Goal: Information Seeking & Learning: Learn about a topic

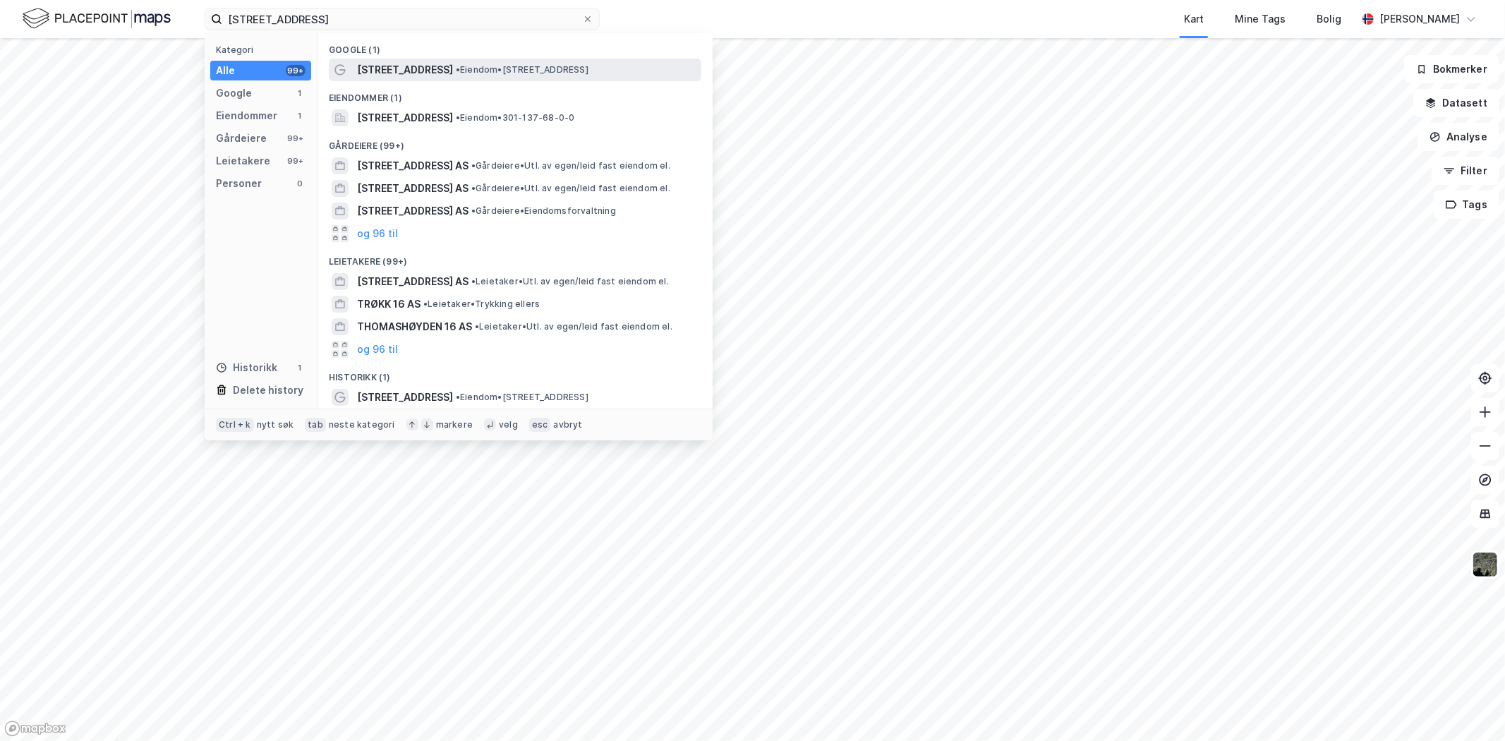
click at [411, 65] on span "[STREET_ADDRESS]" at bounding box center [405, 69] width 96 height 17
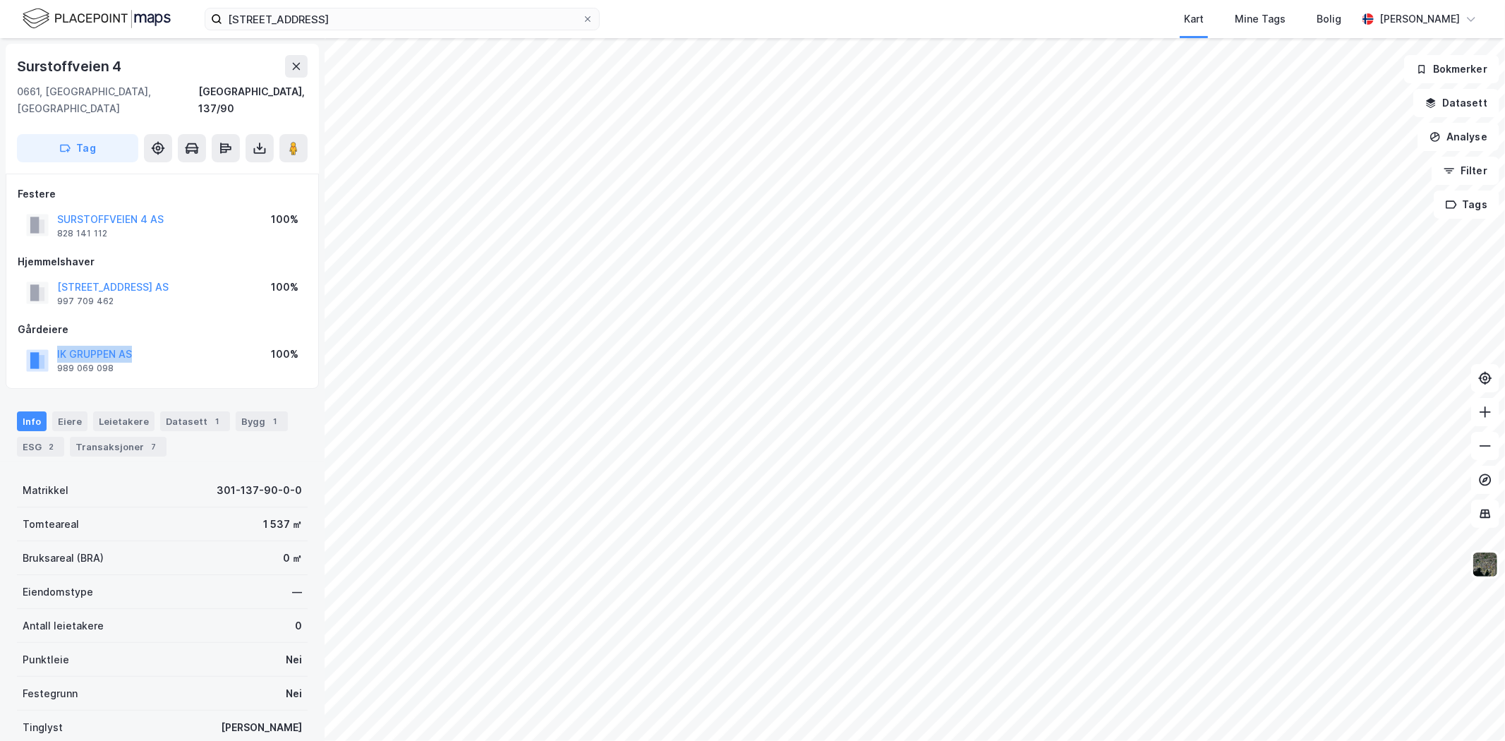
drag, startPoint x: 140, startPoint y: 335, endPoint x: 53, endPoint y: 337, distance: 86.8
click at [53, 343] on div "IK GRUPPEN AS 989 069 098 100%" at bounding box center [162, 360] width 289 height 34
copy button "IK GRUPPEN AS"
click at [1491, 573] on img at bounding box center [1485, 564] width 27 height 27
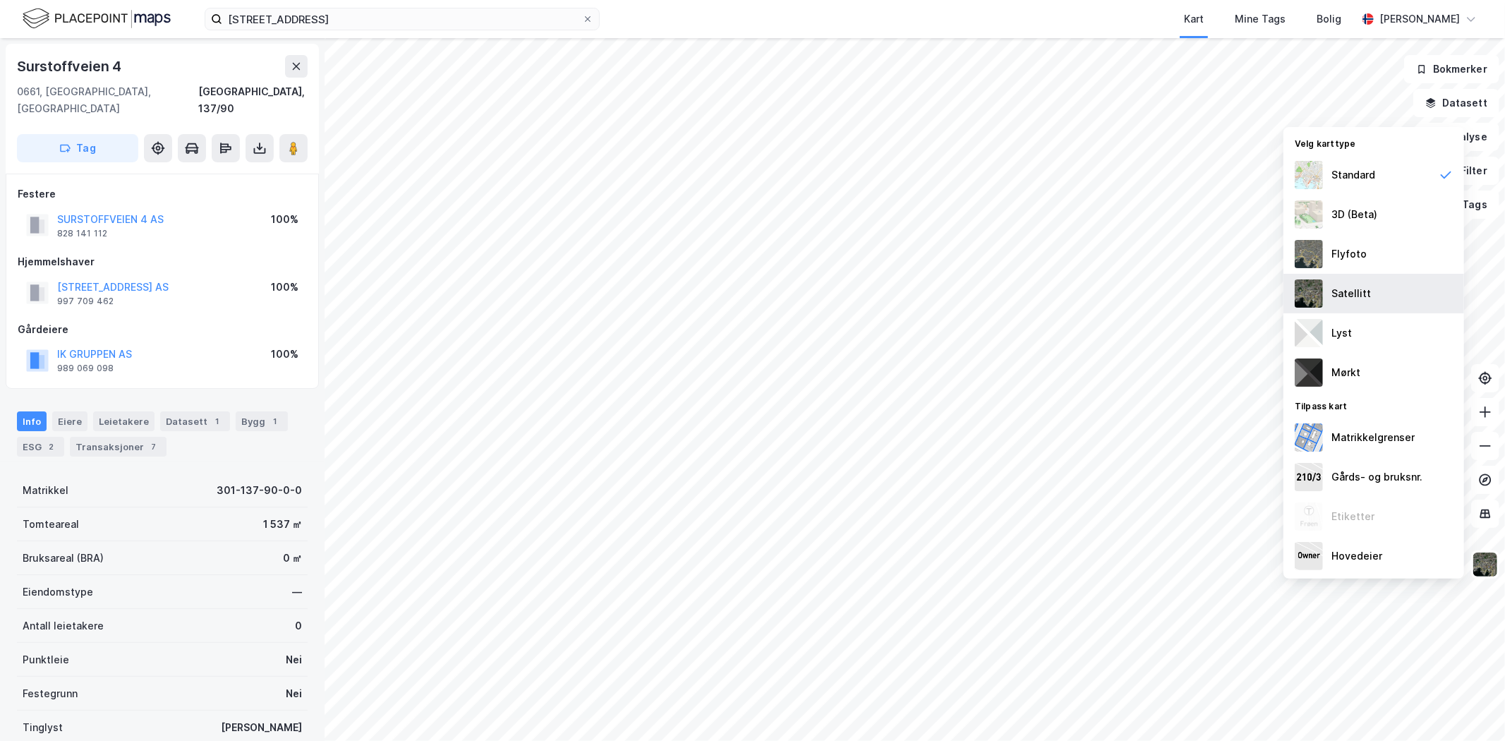
click at [1344, 294] on div "Satellitt" at bounding box center [1352, 293] width 40 height 17
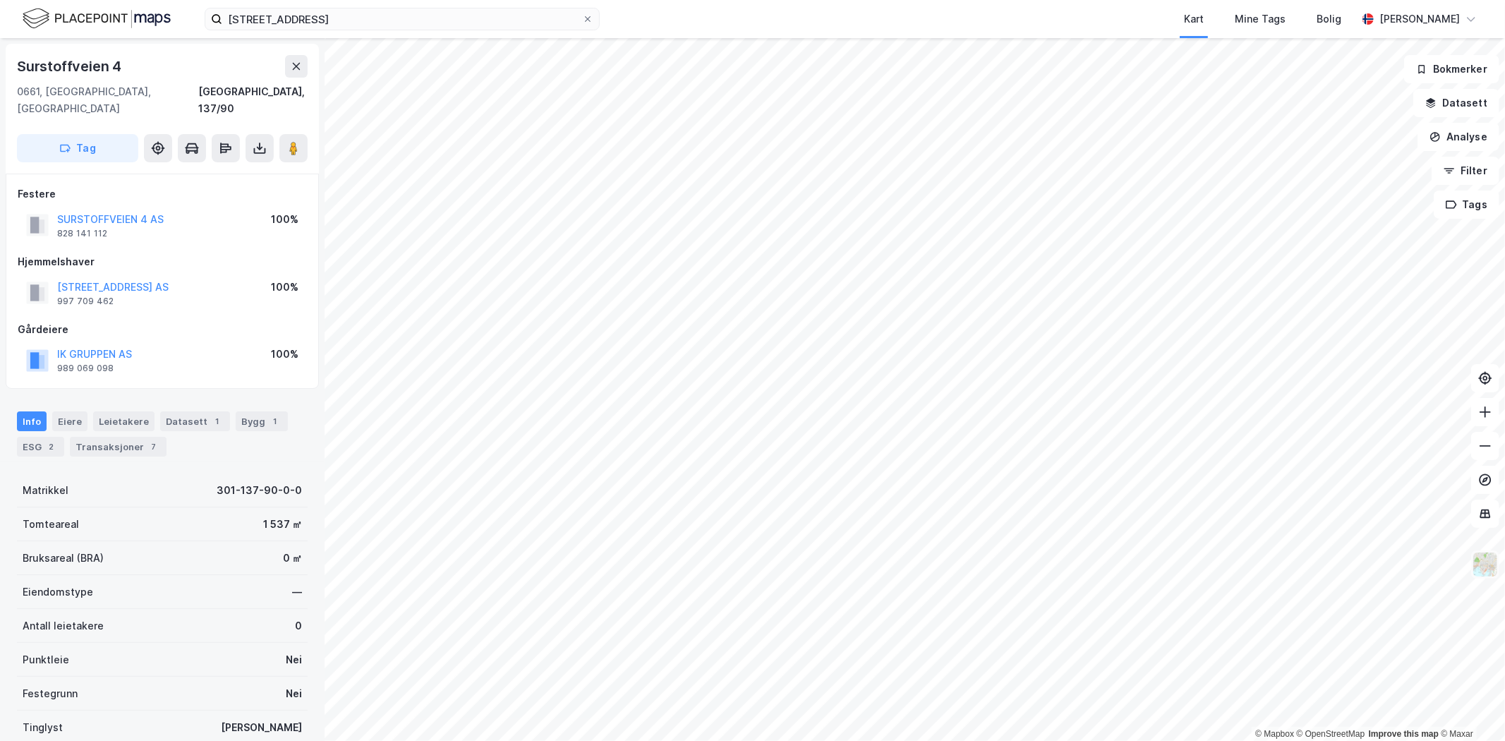
click at [1483, 570] on img at bounding box center [1485, 564] width 27 height 27
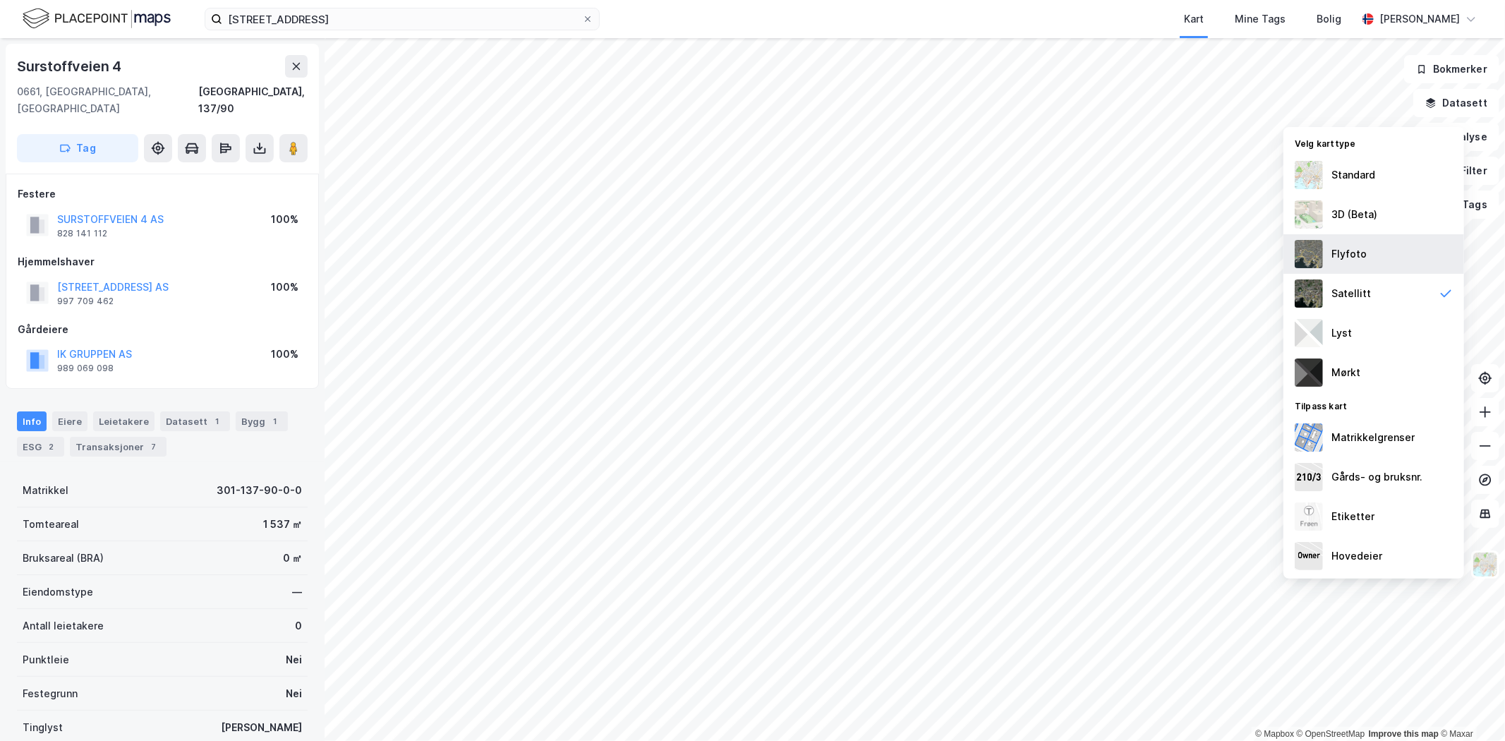
click at [1344, 253] on div "Flyfoto" at bounding box center [1349, 254] width 35 height 17
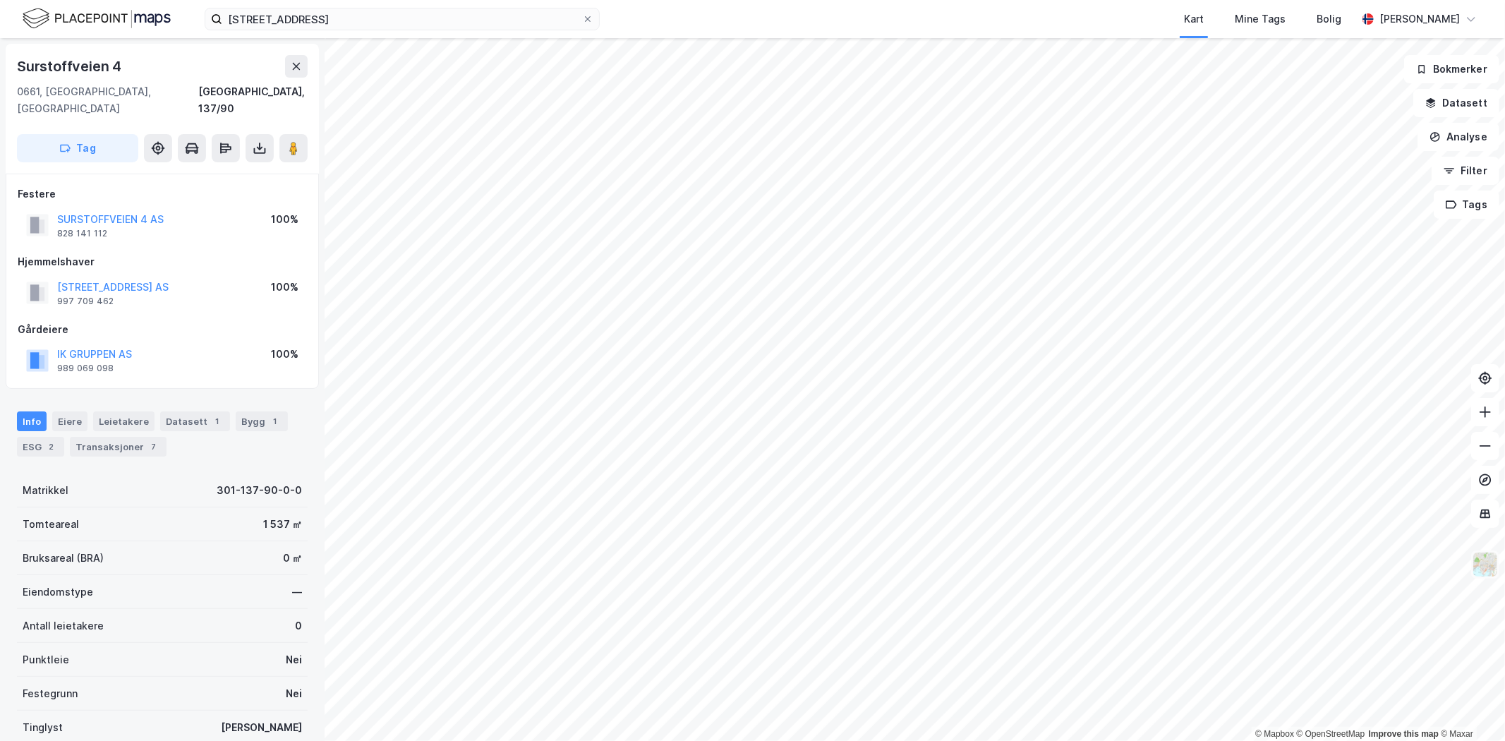
click at [1485, 565] on img at bounding box center [1485, 564] width 27 height 27
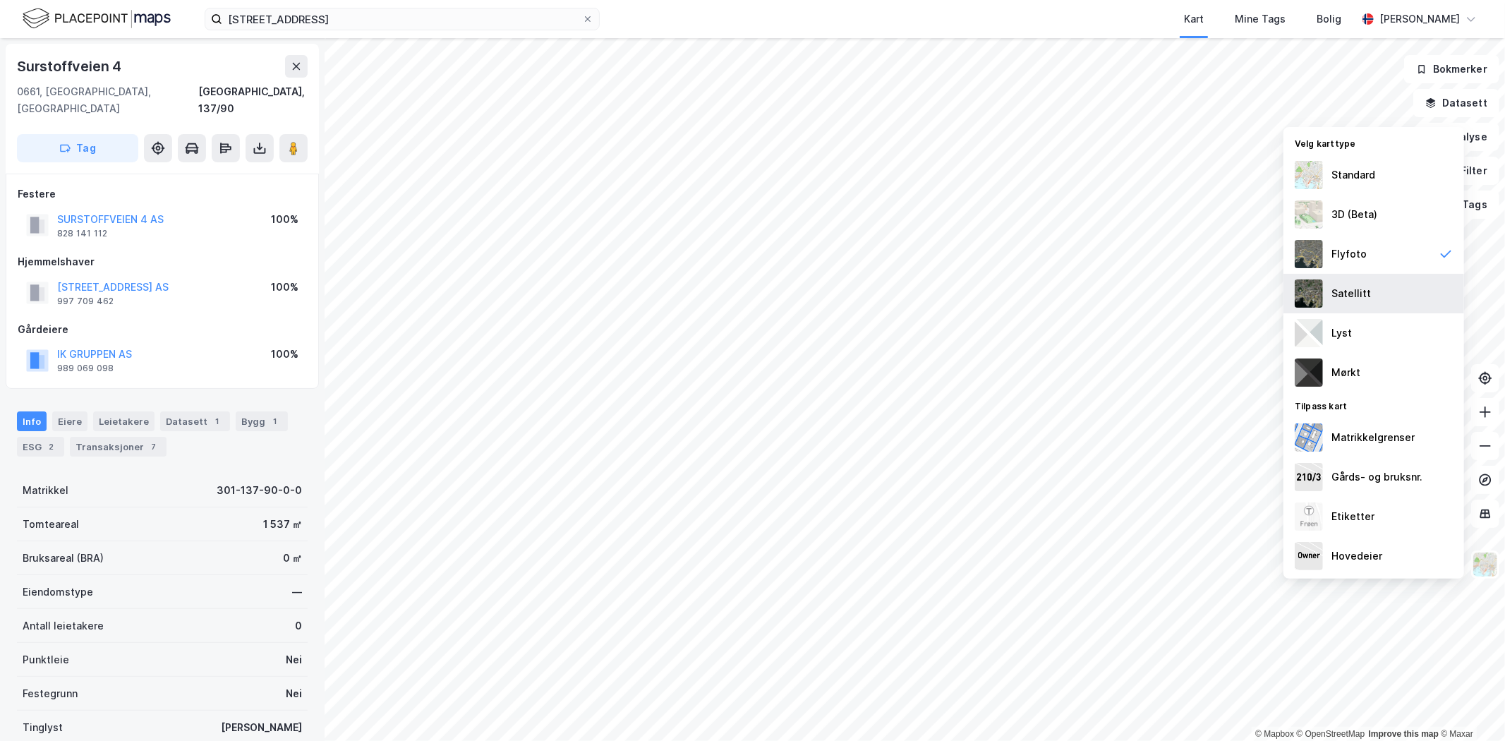
click at [1354, 286] on div "Satellitt" at bounding box center [1352, 293] width 40 height 17
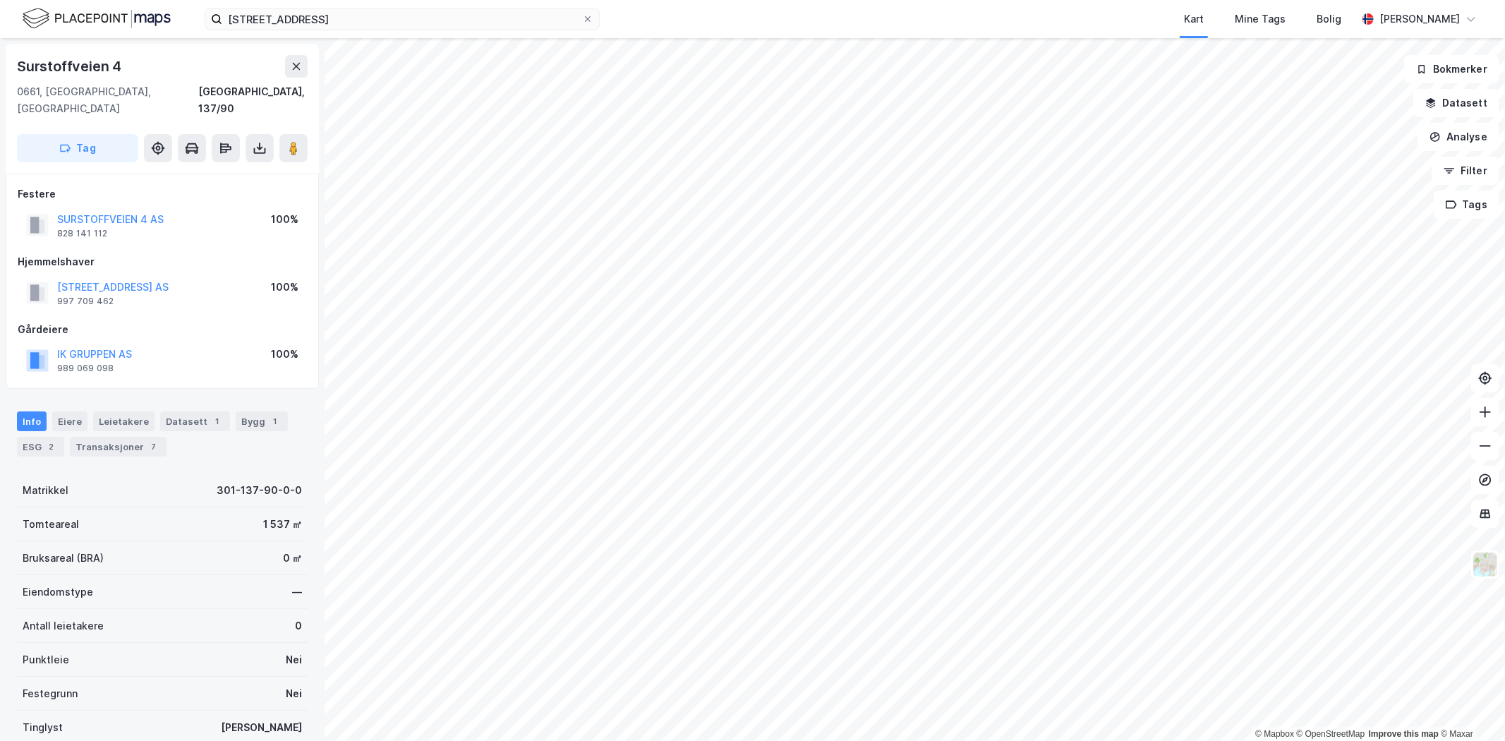
click at [856, 740] on html "[STREET_ADDRESS] Kart Mine Tags Bolig [PERSON_NAME] © Mapbox © OpenStreetMap Im…" at bounding box center [752, 370] width 1505 height 741
click at [920, 740] on html "[STREET_ADDRESS] Kart Mine Tags Bolig [PERSON_NAME] © Mapbox © OpenStreetMap Im…" at bounding box center [752, 370] width 1505 height 741
click at [473, 16] on input "[STREET_ADDRESS]" at bounding box center [402, 18] width 360 height 21
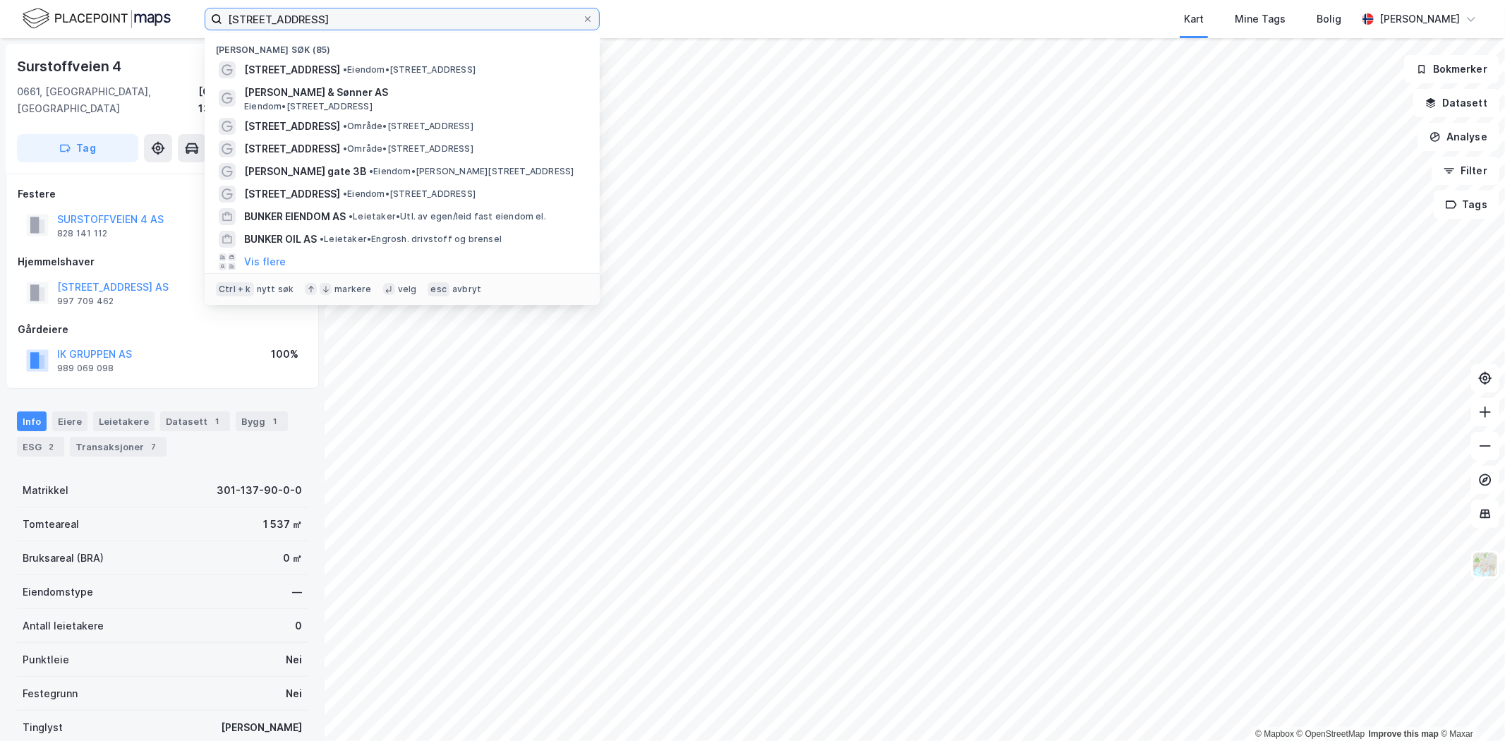
paste input "Skipavika Næringspark"
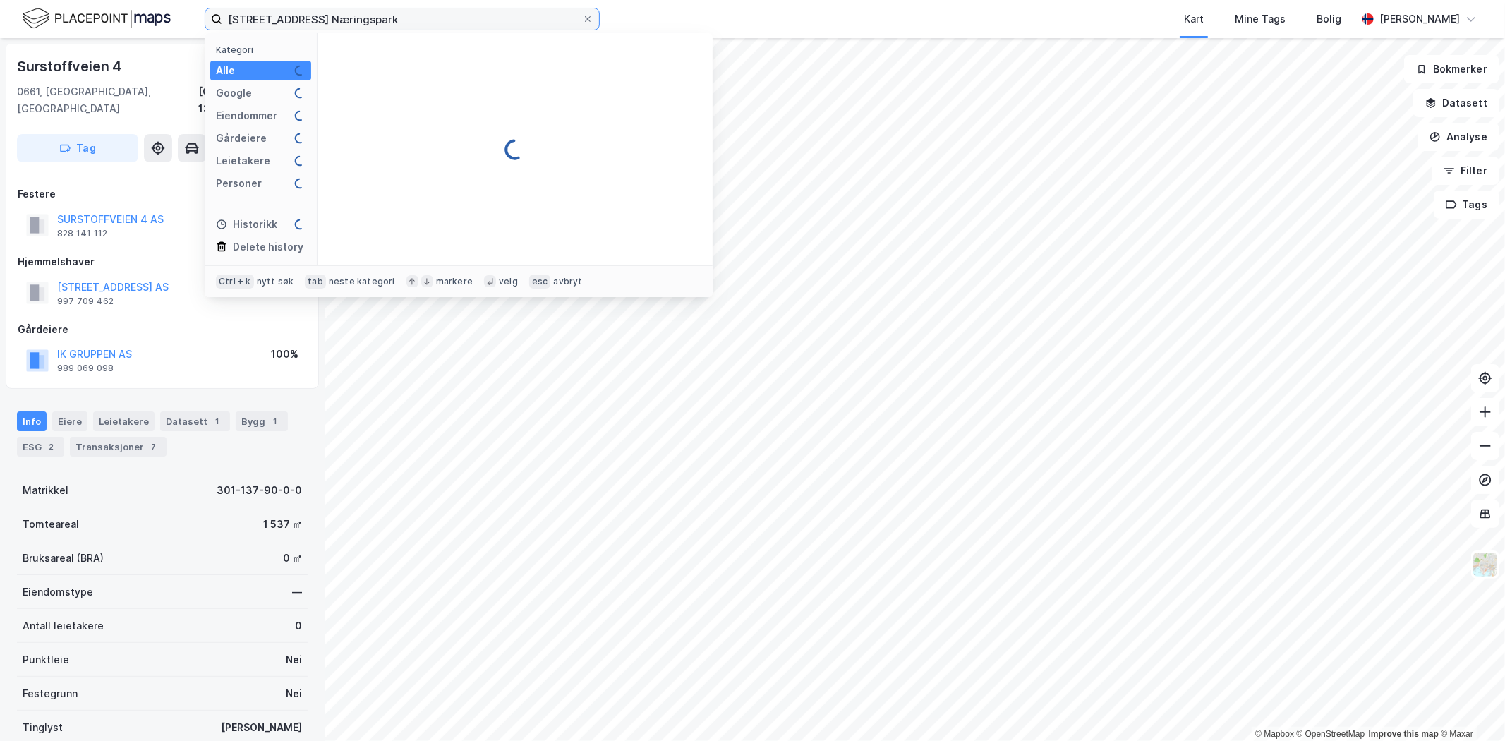
paste input
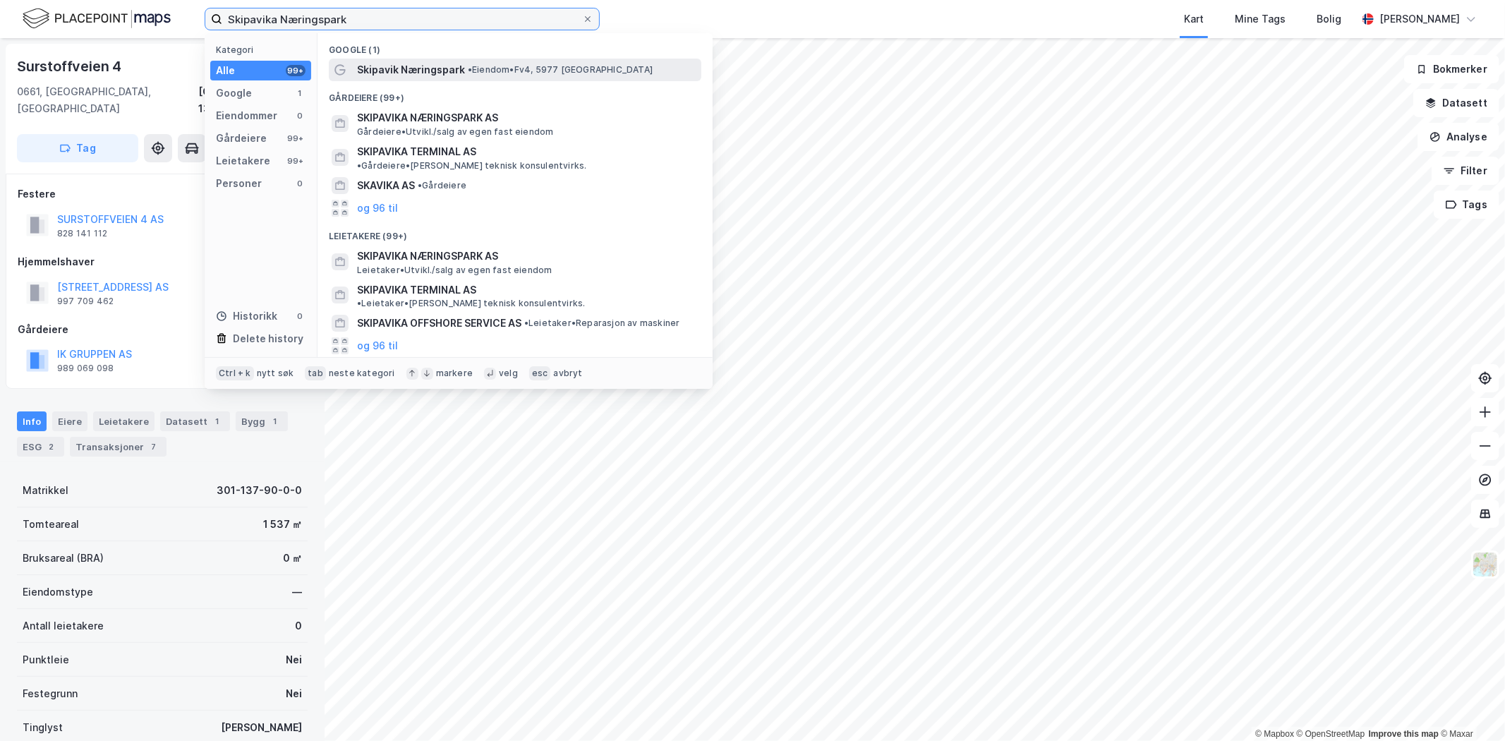
type input "Skipavika Næringspark"
click at [474, 71] on span "• Eiendom • Fv4, 5977 [GEOGRAPHIC_DATA]" at bounding box center [560, 69] width 185 height 11
